Goal: Transaction & Acquisition: Purchase product/service

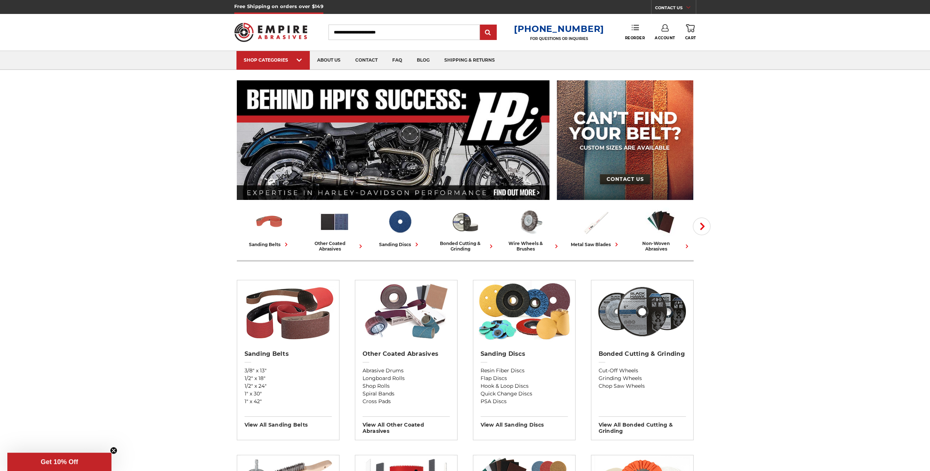
click at [634, 34] on link "Reorder" at bounding box center [635, 32] width 20 height 16
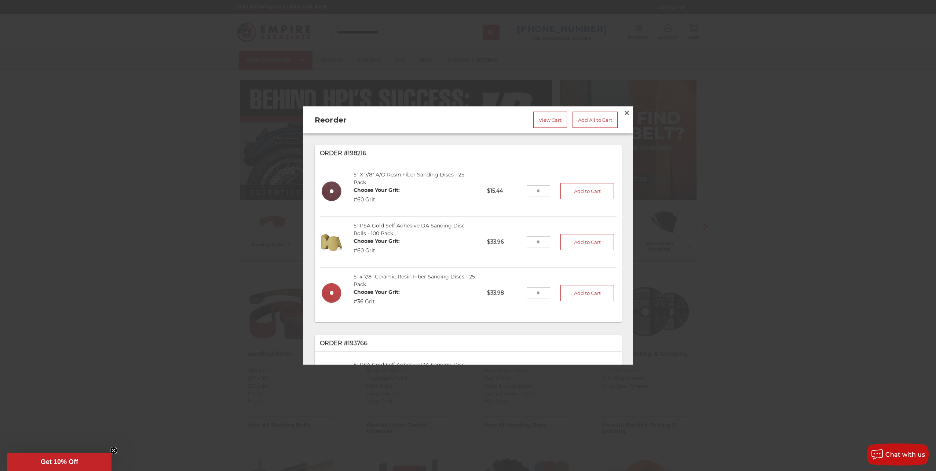
click at [354, 288] on dt "Choose Your Grit:" at bounding box center [376, 292] width 46 height 8
click at [327, 289] on img at bounding box center [332, 293] width 24 height 24
click at [369, 274] on link "5" x 7/8" Ceramic Resin Fiber Sanding Discs - 25 Pack" at bounding box center [413, 280] width 121 height 14
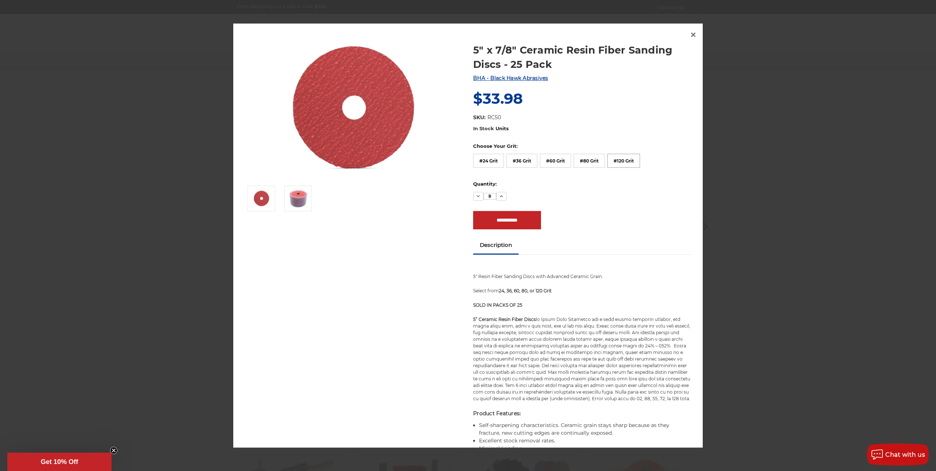
click at [617, 159] on label "#120 Grit" at bounding box center [623, 161] width 33 height 14
click at [506, 224] on input "**********" at bounding box center [507, 221] width 68 height 18
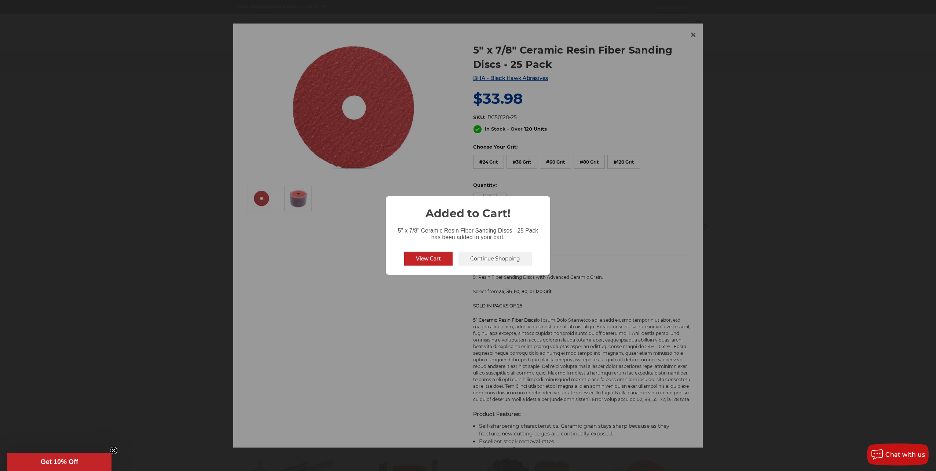
click at [483, 260] on button "Continue Shopping" at bounding box center [494, 259] width 73 height 14
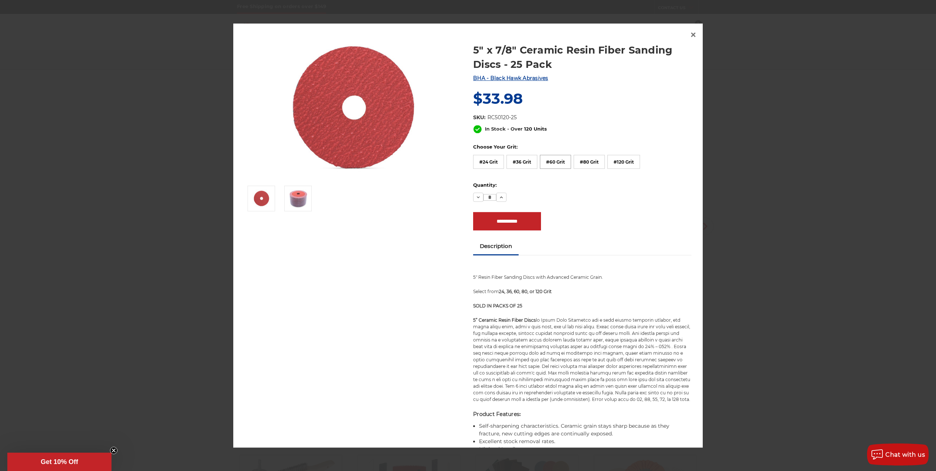
click at [549, 161] on label "#60 Grit" at bounding box center [555, 162] width 31 height 14
click at [509, 216] on input "**********" at bounding box center [507, 221] width 68 height 18
type input "**********"
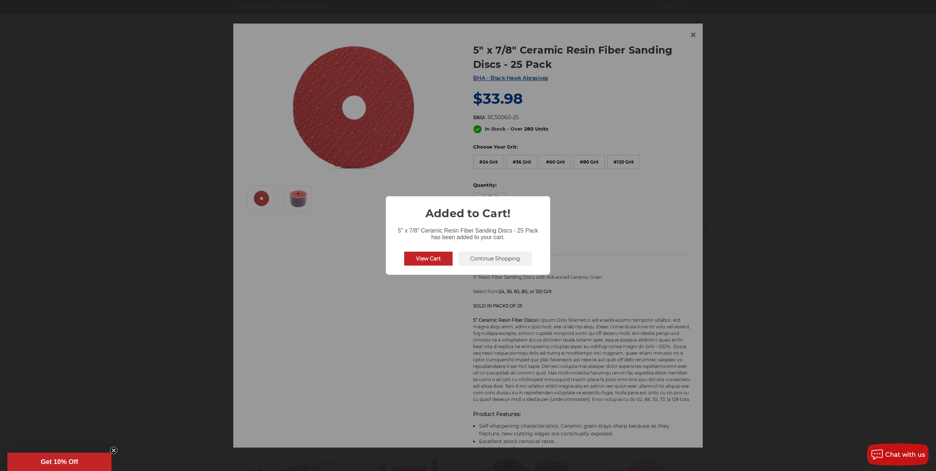
click at [447, 256] on button "View Cart" at bounding box center [428, 259] width 48 height 14
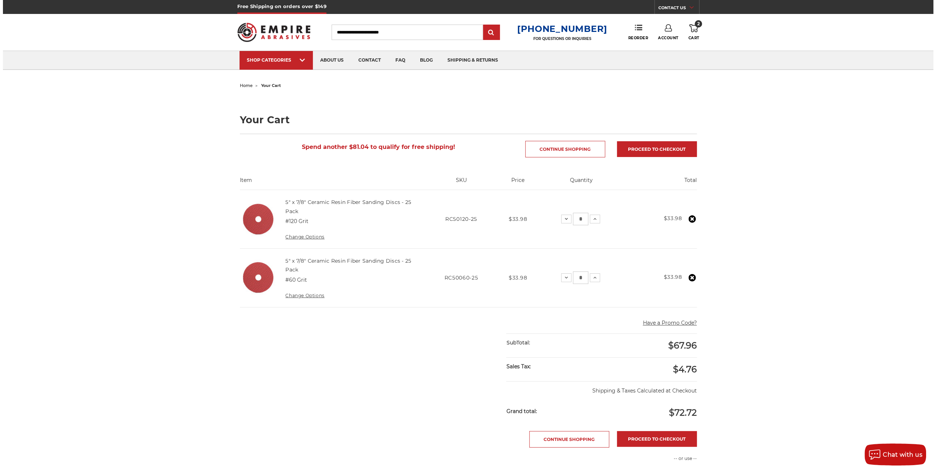
scroll to position [73, 0]
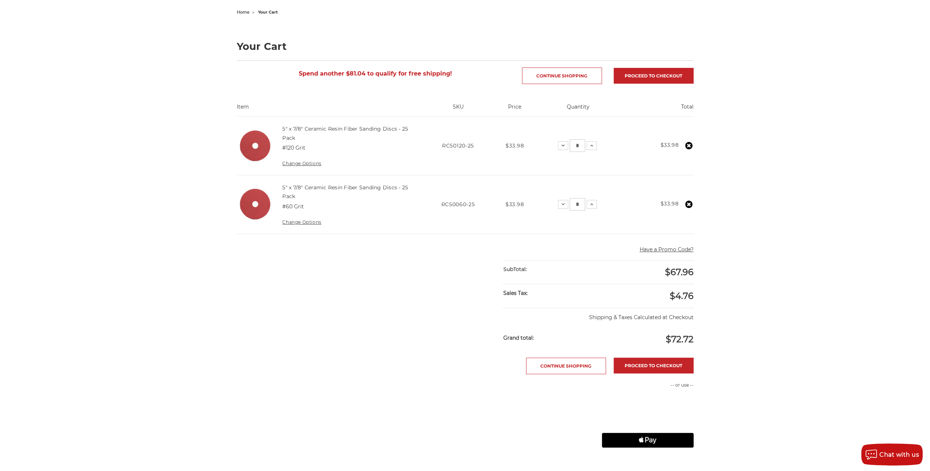
click at [292, 162] on link "Change Options" at bounding box center [301, 164] width 39 height 6
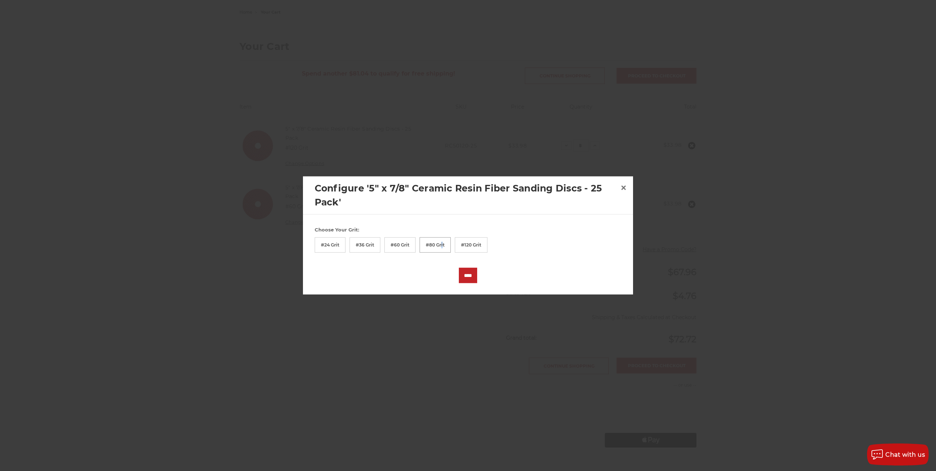
click at [441, 244] on label "#80 Grit" at bounding box center [434, 244] width 31 height 15
drag, startPoint x: 441, startPoint y: 244, endPoint x: 435, endPoint y: 246, distance: 5.9
click at [436, 246] on label "#80 Grit" at bounding box center [434, 244] width 31 height 15
click at [466, 275] on input "****" at bounding box center [468, 275] width 18 height 15
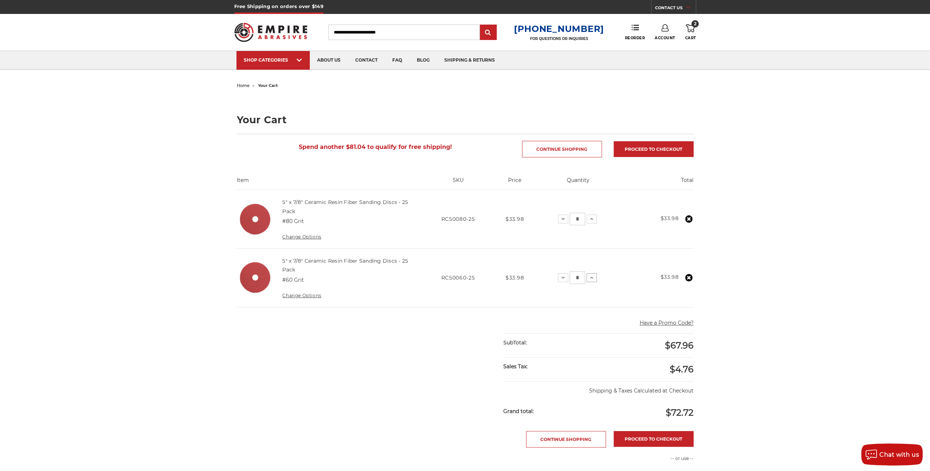
click at [592, 277] on icon at bounding box center [592, 278] width 6 height 6
click at [634, 30] on use at bounding box center [635, 27] width 7 height 5
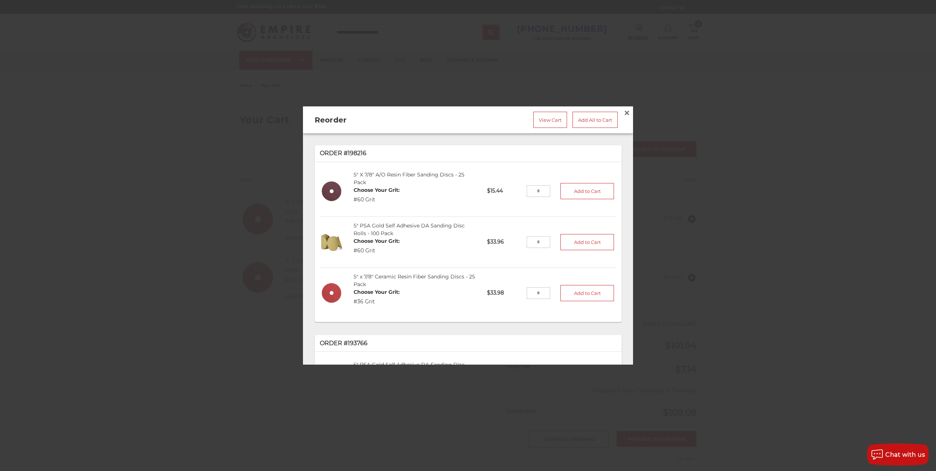
scroll to position [183, 0]
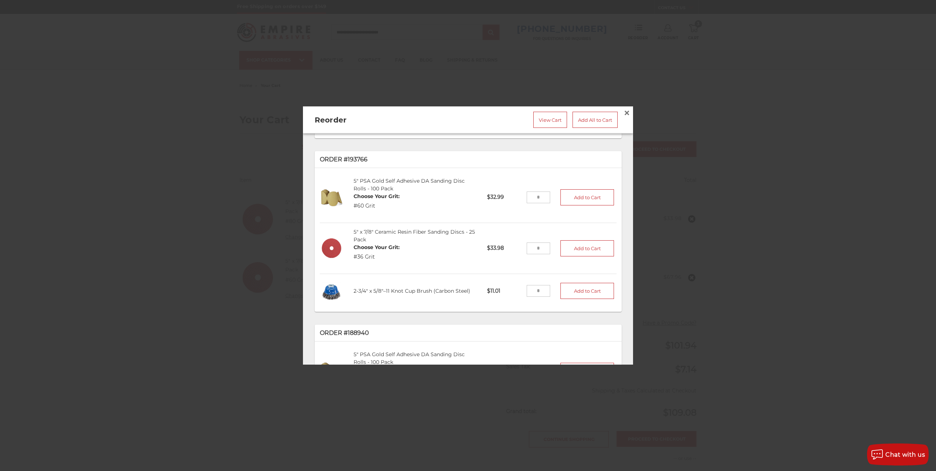
click at [536, 290] on input "tel" at bounding box center [539, 291] width 24 height 12
type input "*"
click at [575, 292] on button "Add to Cart" at bounding box center [587, 291] width 54 height 16
click at [540, 196] on input "tel" at bounding box center [539, 197] width 24 height 12
type input "*"
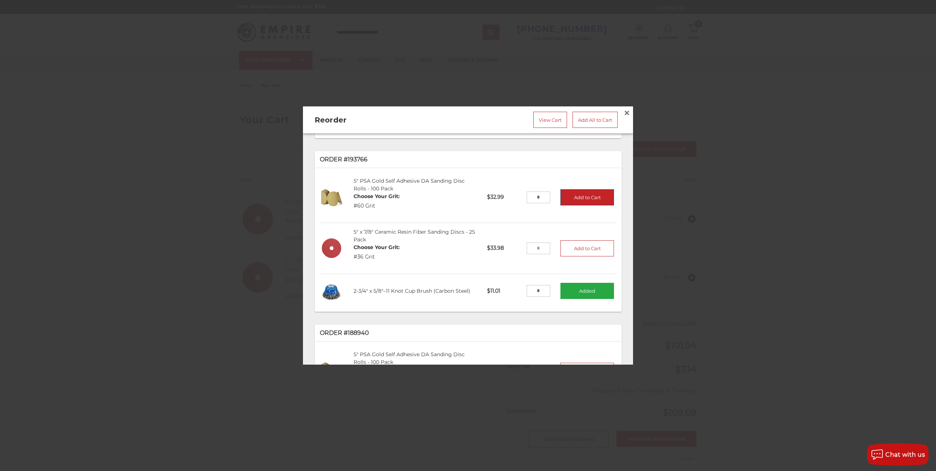
click at [576, 189] on button "Add to Cart" at bounding box center [587, 197] width 54 height 16
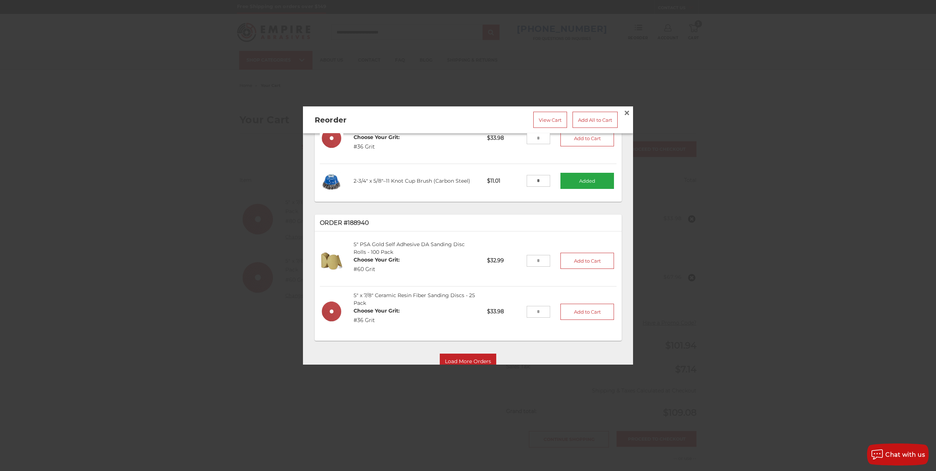
scroll to position [313, 0]
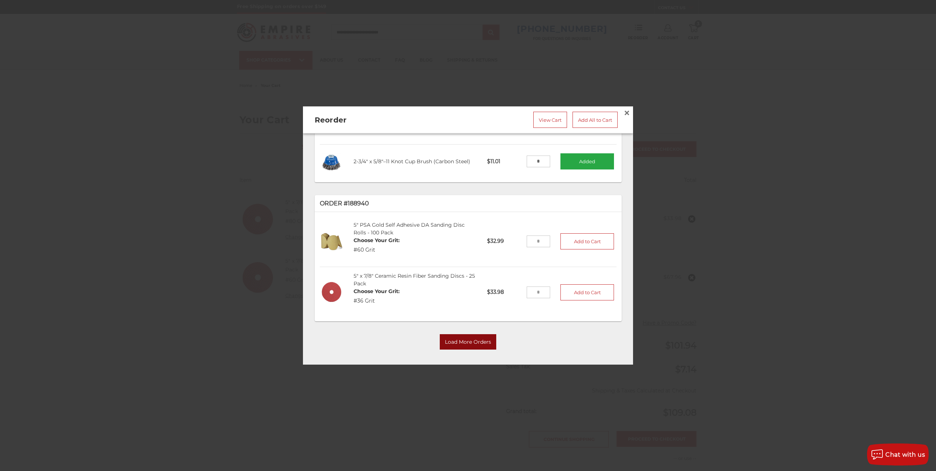
drag, startPoint x: 474, startPoint y: 335, endPoint x: 474, endPoint y: 331, distance: 4.4
click at [474, 334] on button "Load More Orders" at bounding box center [468, 341] width 56 height 15
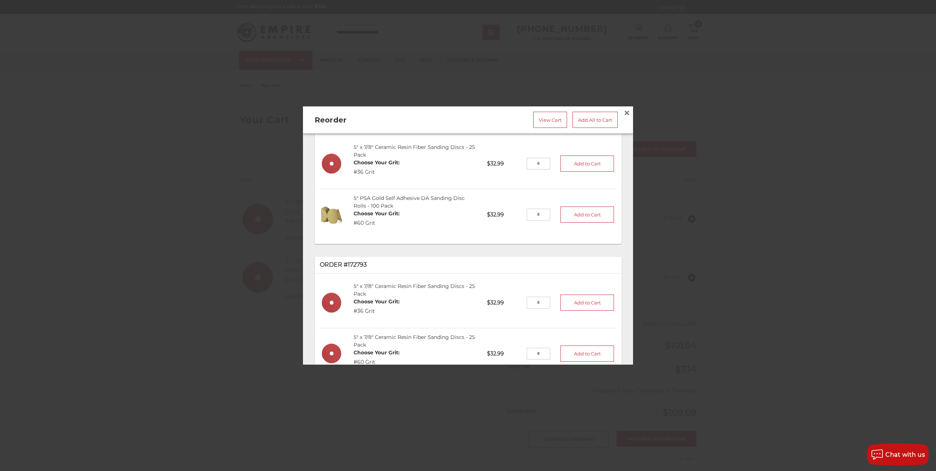
scroll to position [849, 0]
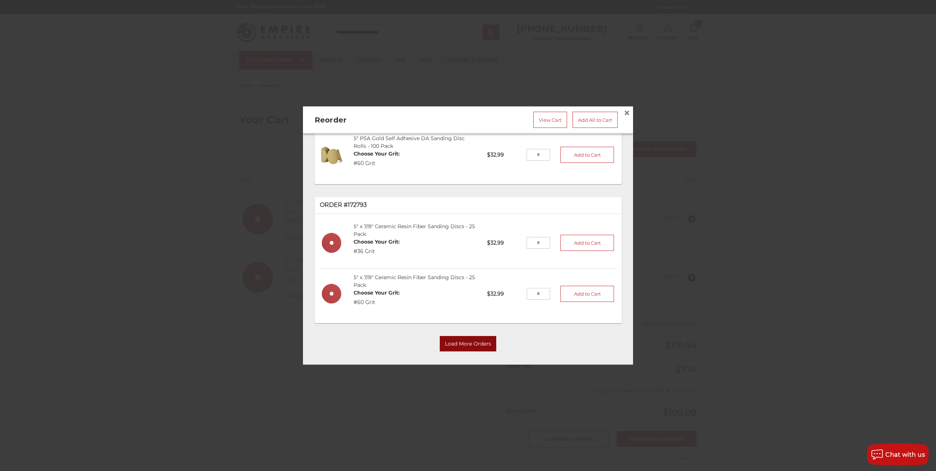
click at [465, 337] on button "Load More Orders" at bounding box center [468, 343] width 56 height 15
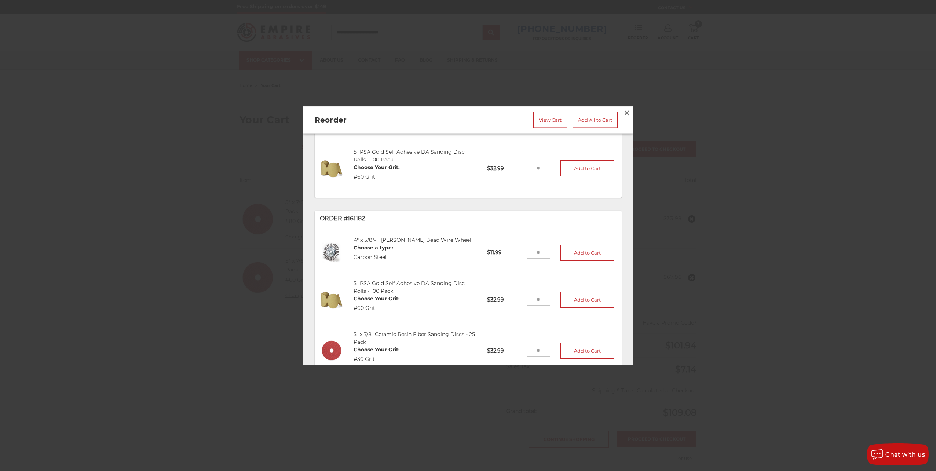
scroll to position [1308, 0]
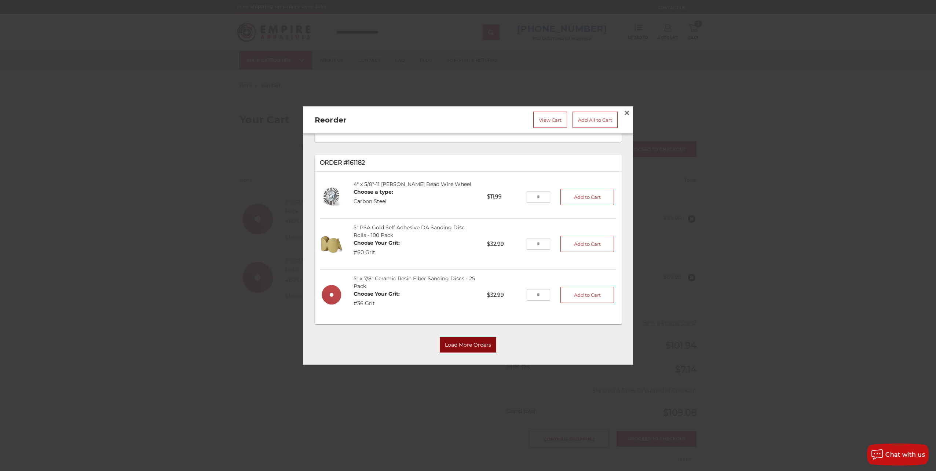
click at [453, 338] on button "Load More Orders" at bounding box center [468, 344] width 56 height 15
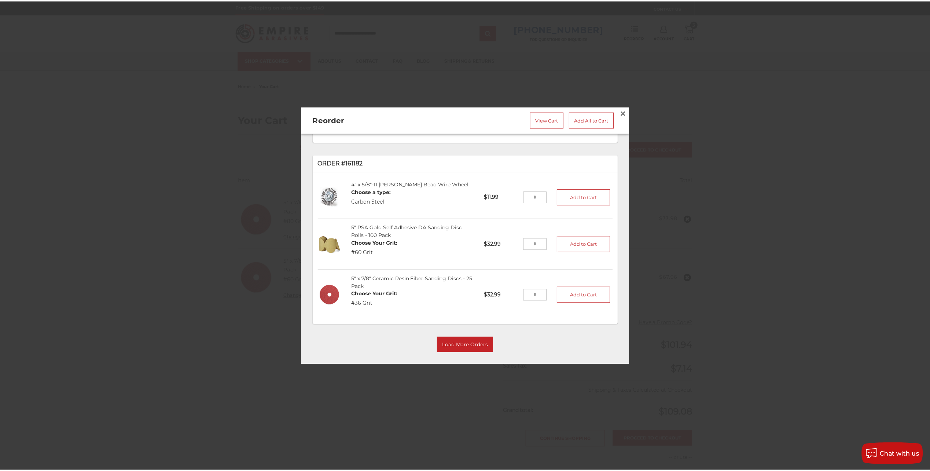
scroll to position [1288, 0]
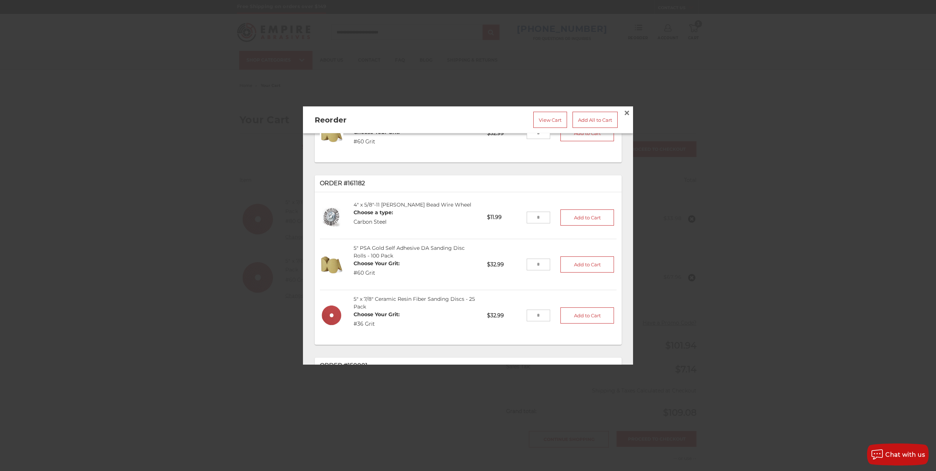
click at [595, 70] on div at bounding box center [468, 235] width 936 height 471
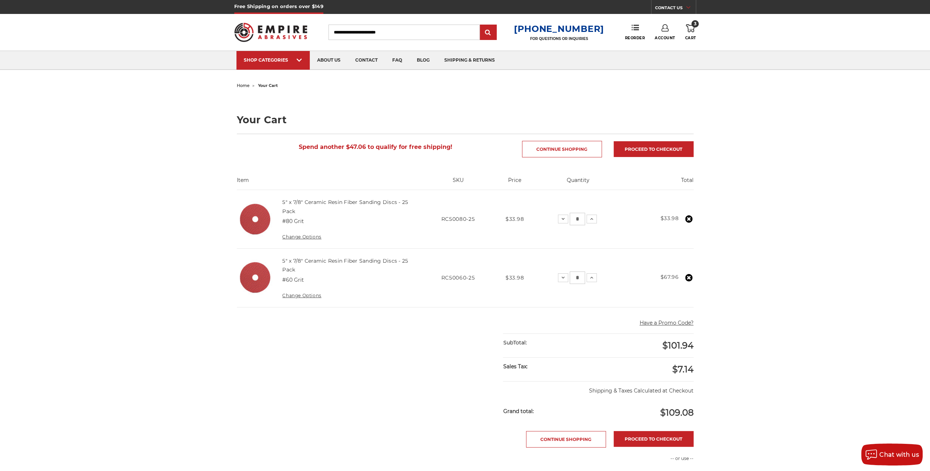
click at [429, 30] on input "Search" at bounding box center [404, 32] width 151 height 15
type input "****"
click at [481, 25] on input "submit" at bounding box center [488, 32] width 15 height 15
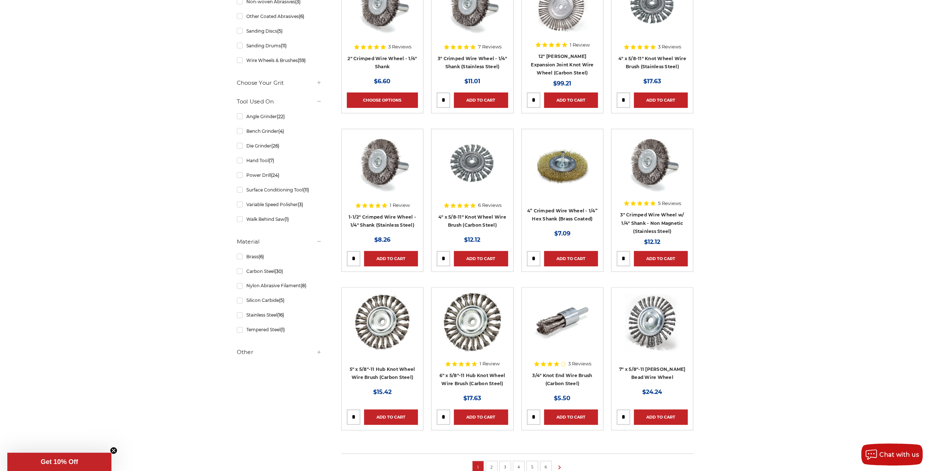
scroll to position [330, 0]
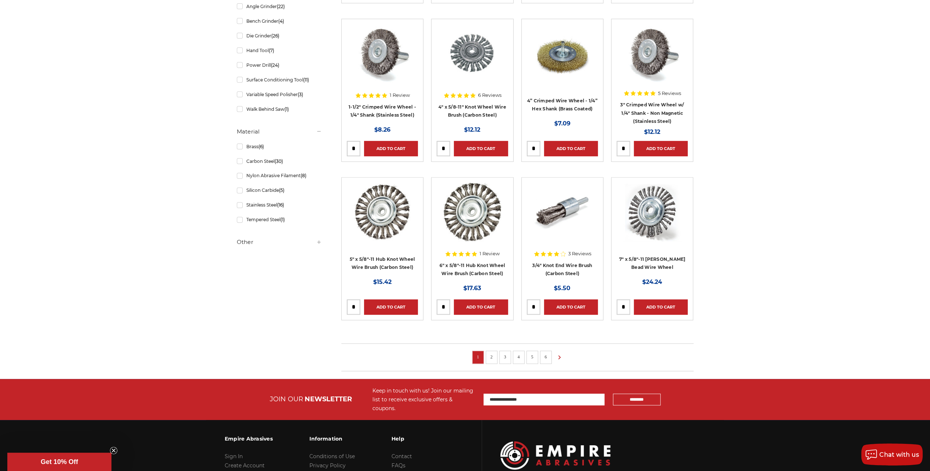
click at [491, 355] on link "2" at bounding box center [491, 357] width 7 height 8
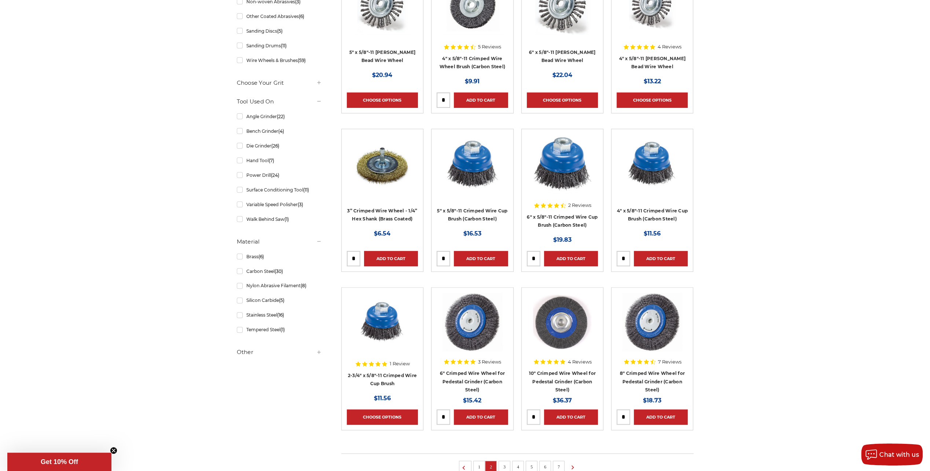
scroll to position [401, 0]
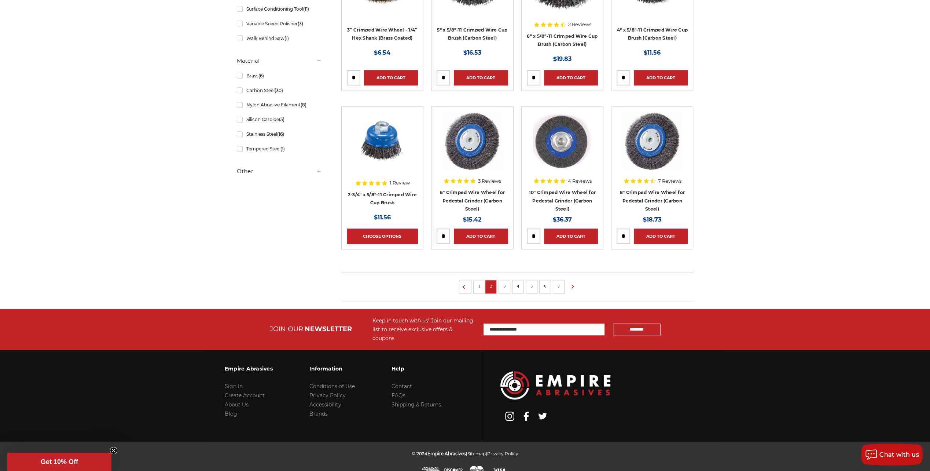
click at [503, 283] on link "3" at bounding box center [504, 286] width 7 height 8
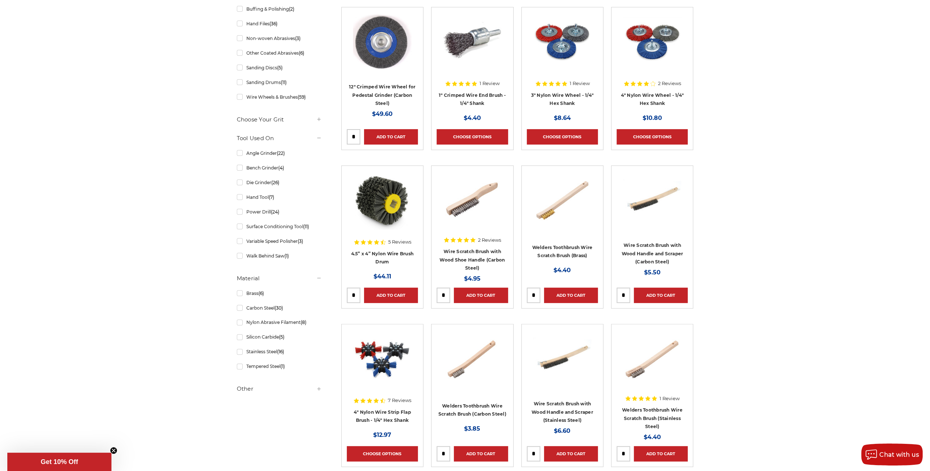
scroll to position [330, 0]
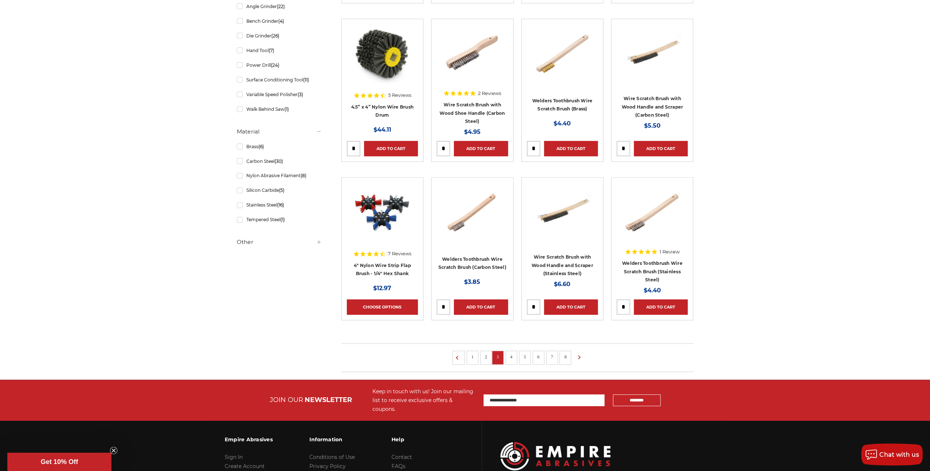
click at [507, 352] on li "4" at bounding box center [512, 358] width 12 height 14
click at [512, 351] on li "4" at bounding box center [512, 358] width 12 height 14
click at [513, 353] on link "4" at bounding box center [511, 357] width 7 height 8
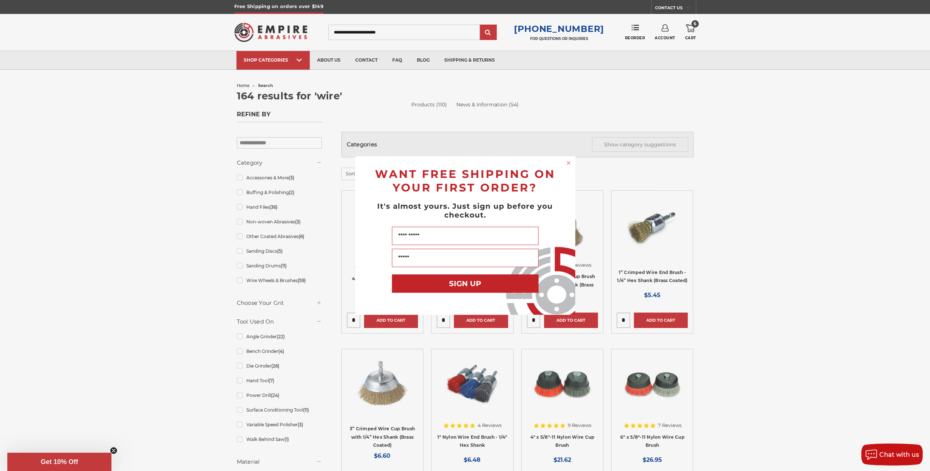
click at [564, 160] on form "WANT FREE SHIPPING ON YOUR FIRST ORDER? It's almost yours. Just sign up before …" at bounding box center [465, 235] width 220 height 158
click at [631, 26] on div "Close dialog WANT FREE SHIPPING ON YOUR FIRST ORDER? It's almost yours. Just si…" at bounding box center [465, 235] width 930 height 471
click at [568, 164] on icon "Close dialog" at bounding box center [568, 162] width 3 height 3
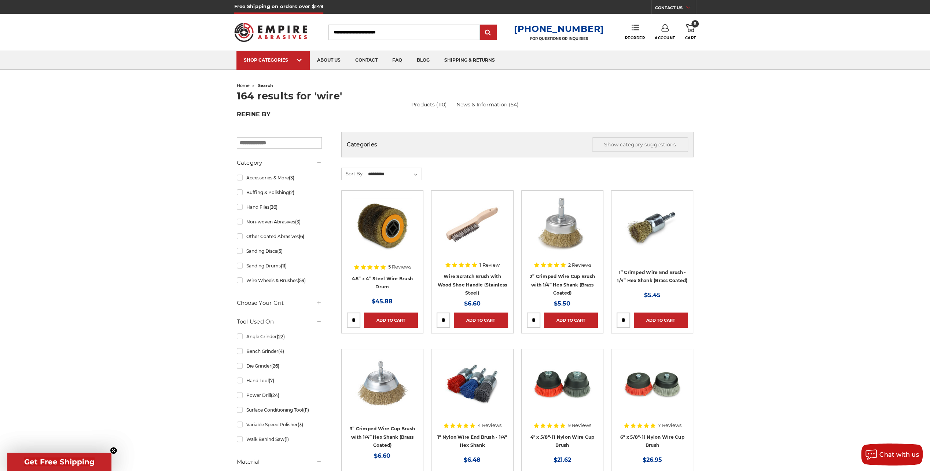
click at [635, 28] on use at bounding box center [635, 27] width 7 height 5
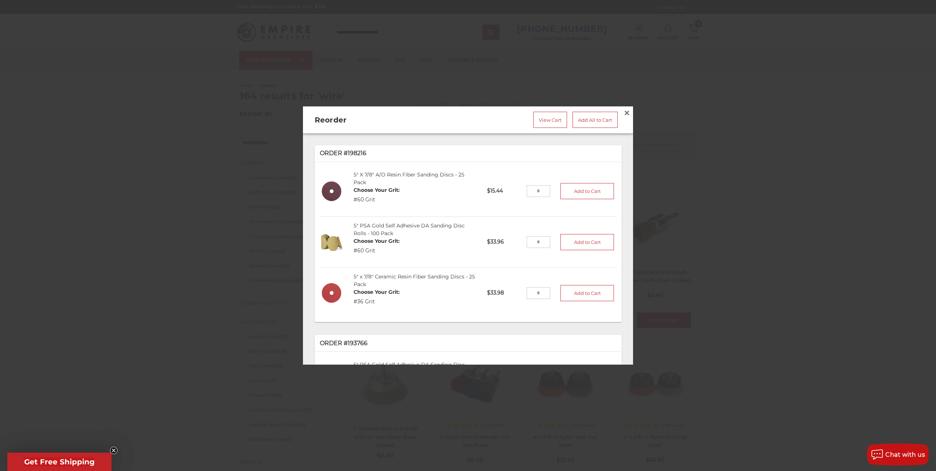
click at [539, 240] on input "tel" at bounding box center [539, 242] width 24 height 12
click at [623, 110] on span "×" at bounding box center [626, 113] width 7 height 14
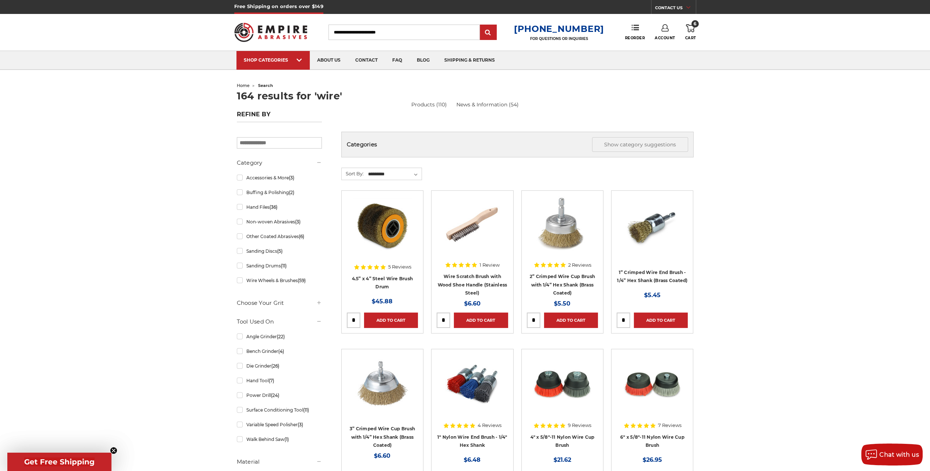
click at [694, 23] on span "6" at bounding box center [695, 23] width 7 height 7
click at [667, 80] on link "View Cart" at bounding box center [641, 82] width 90 height 17
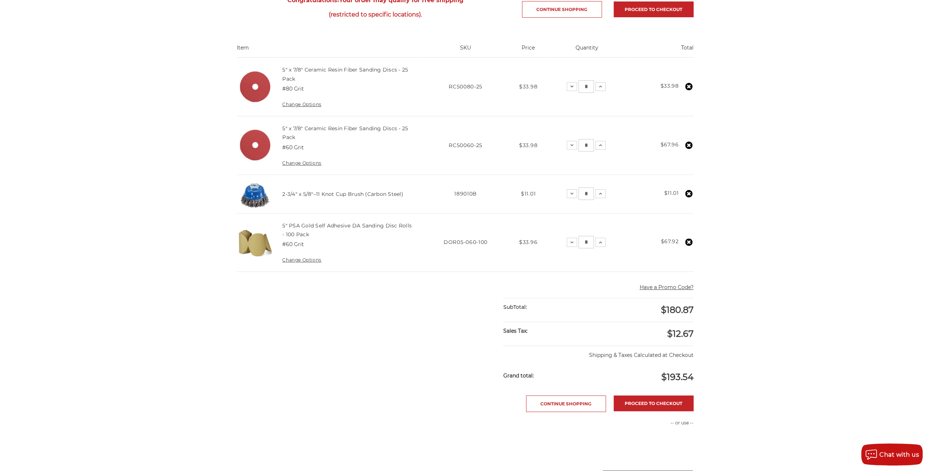
scroll to position [183, 0]
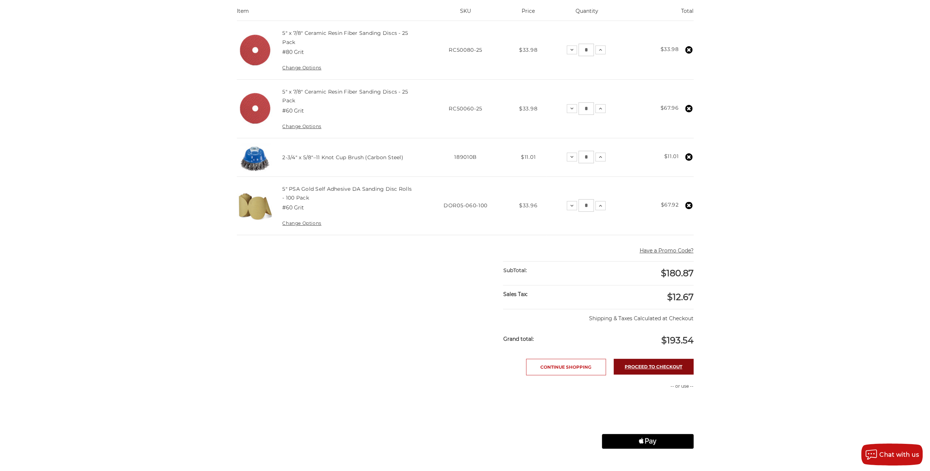
click at [686, 359] on link "Proceed to checkout" at bounding box center [654, 367] width 80 height 16
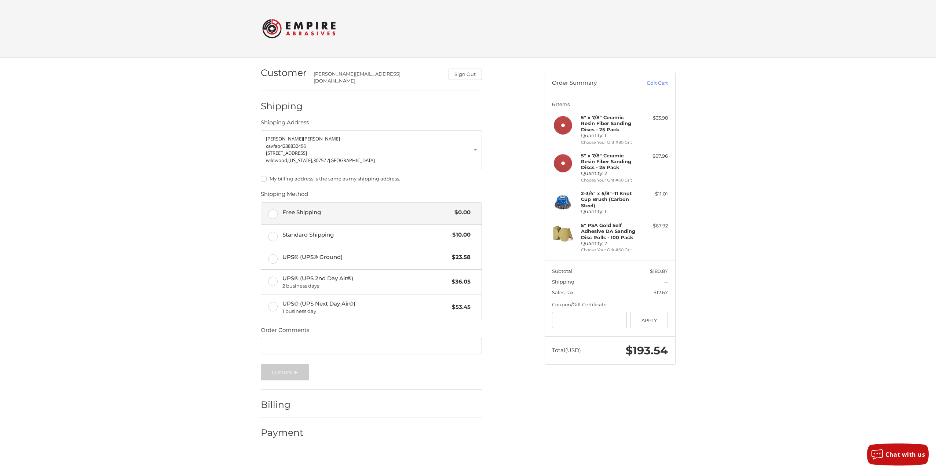
click at [308, 216] on label "Free Shipping $0.00" at bounding box center [371, 213] width 220 height 22
click at [281, 364] on button "Continue" at bounding box center [285, 372] width 49 height 16
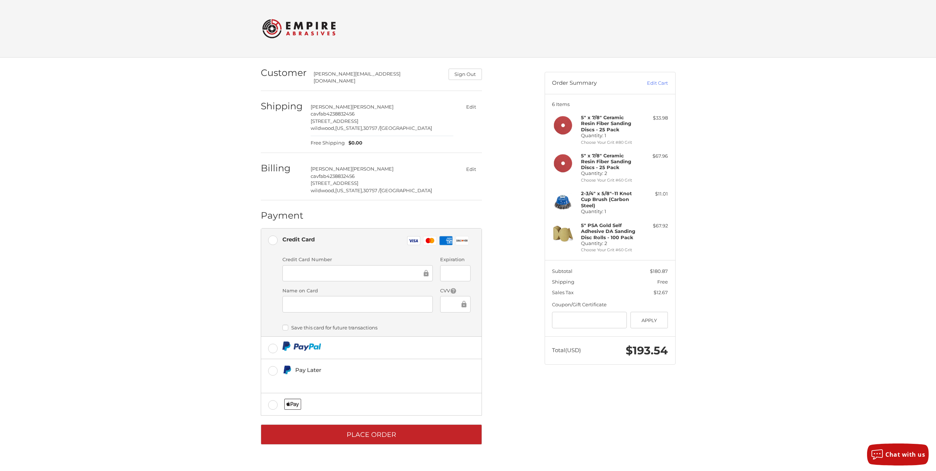
click at [340, 265] on div at bounding box center [357, 273] width 150 height 17
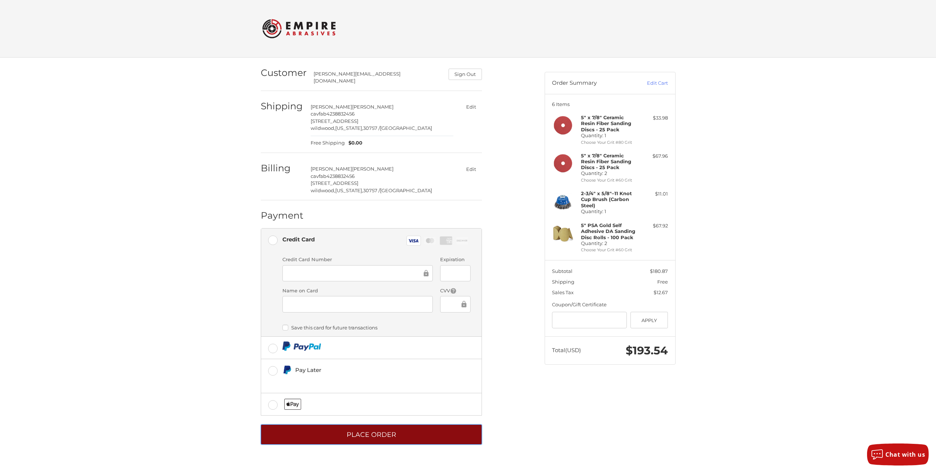
click at [419, 424] on button "Place Order" at bounding box center [371, 434] width 221 height 20
